Goal: Obtain resource: Download file/media

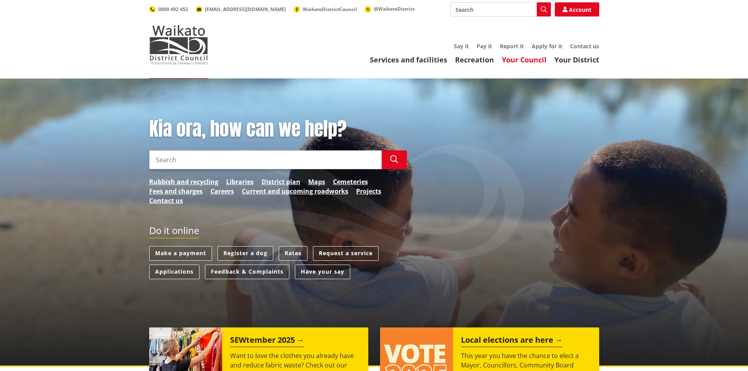
click at [522, 60] on link "Your Council" at bounding box center [524, 59] width 45 height 9
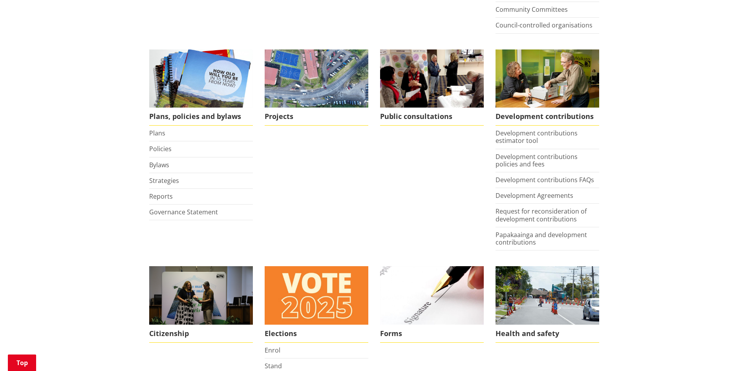
scroll to position [252, 0]
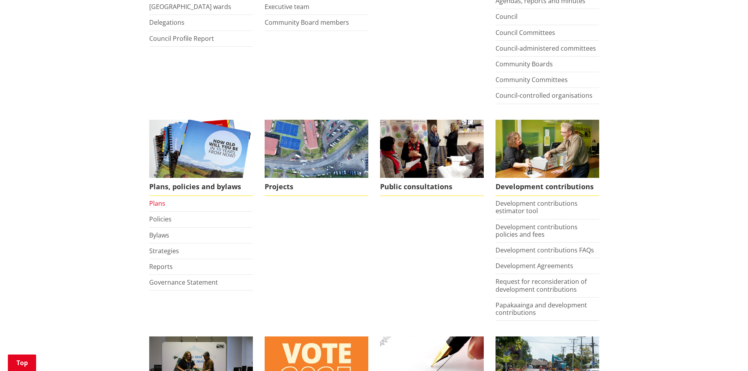
click at [154, 202] on link "Plans" at bounding box center [157, 203] width 16 height 9
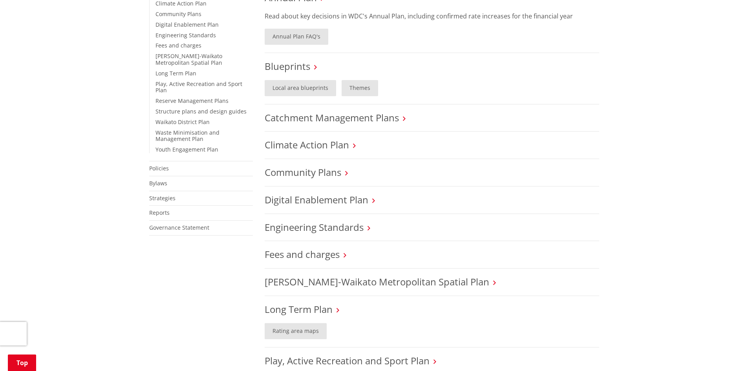
scroll to position [218, 0]
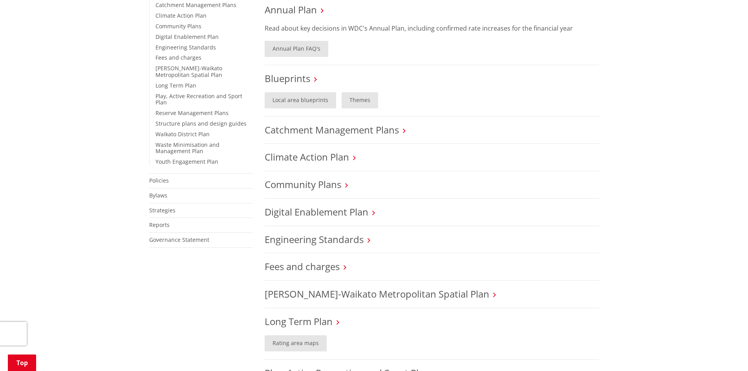
click at [70, 248] on div "Home Your Council Plans, policies and bylaws Plans Plans More from this section…" at bounding box center [374, 361] width 748 height 1000
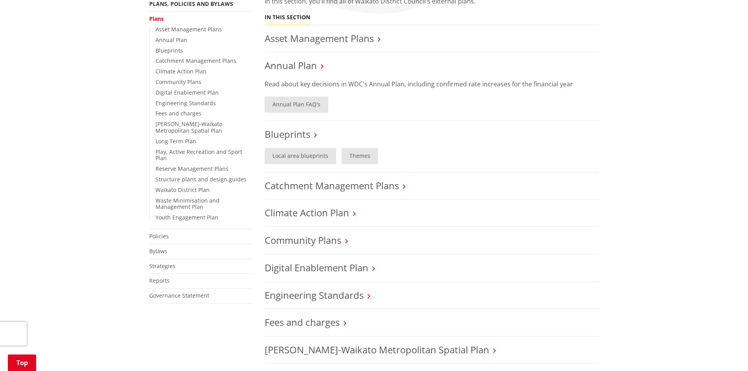
scroll to position [110, 0]
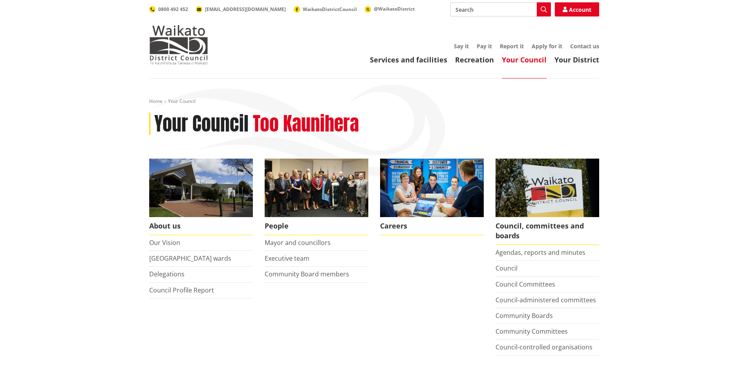
scroll to position [252, 0]
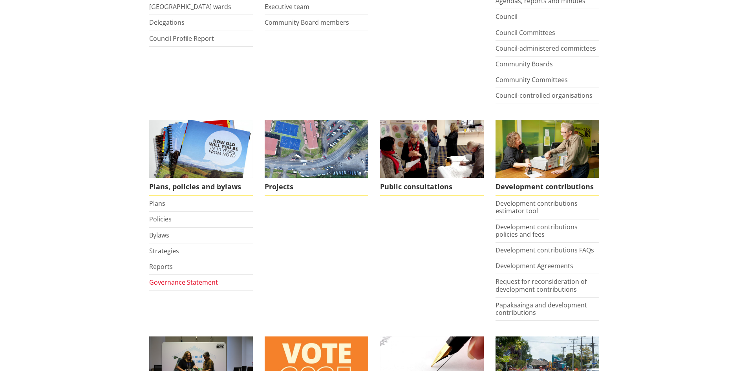
click at [154, 279] on link "Governance Statement" at bounding box center [183, 282] width 69 height 9
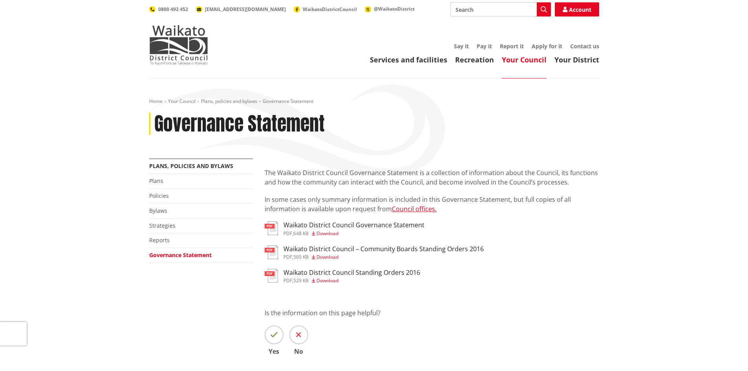
click at [331, 230] on span "Download" at bounding box center [328, 233] width 22 height 7
